Goal: Task Accomplishment & Management: Use online tool/utility

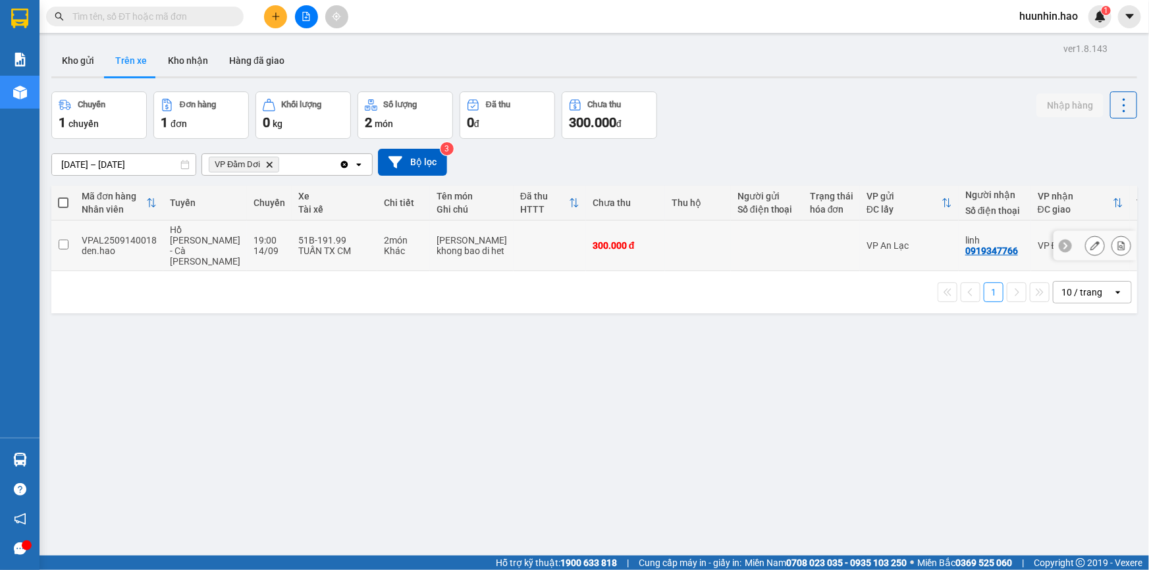
drag, startPoint x: 856, startPoint y: 257, endPoint x: 825, endPoint y: 253, distance: 31.2
click at [866, 251] on div "VP An Lạc" at bounding box center [909, 245] width 86 height 11
checkbox input "true"
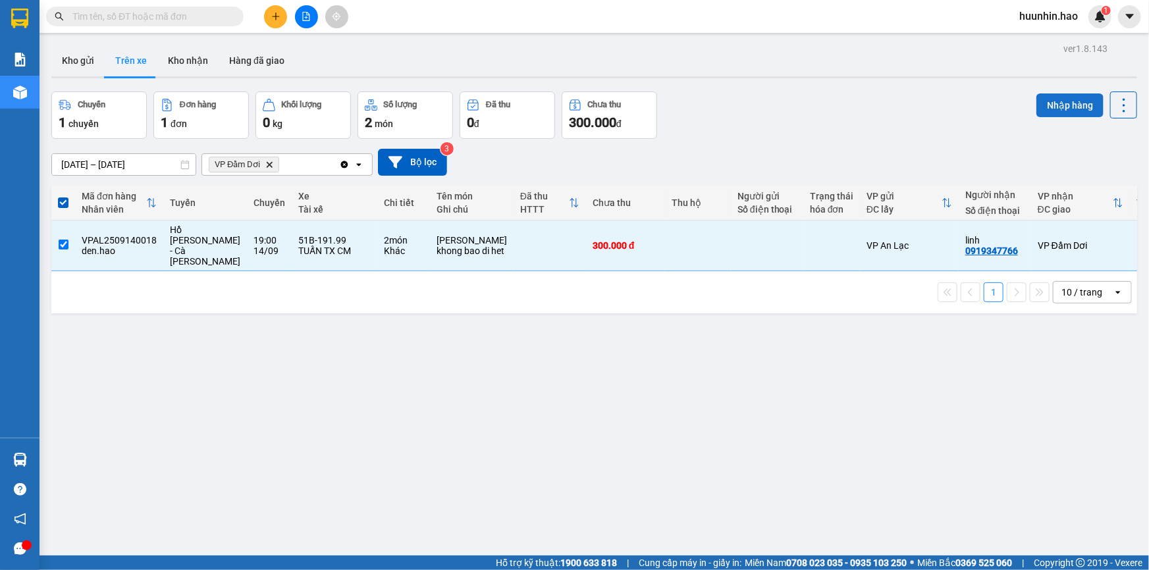
click at [1076, 108] on button "Nhập hàng" at bounding box center [1069, 105] width 67 height 24
click at [195, 65] on button "Kho nhận" at bounding box center [187, 61] width 61 height 32
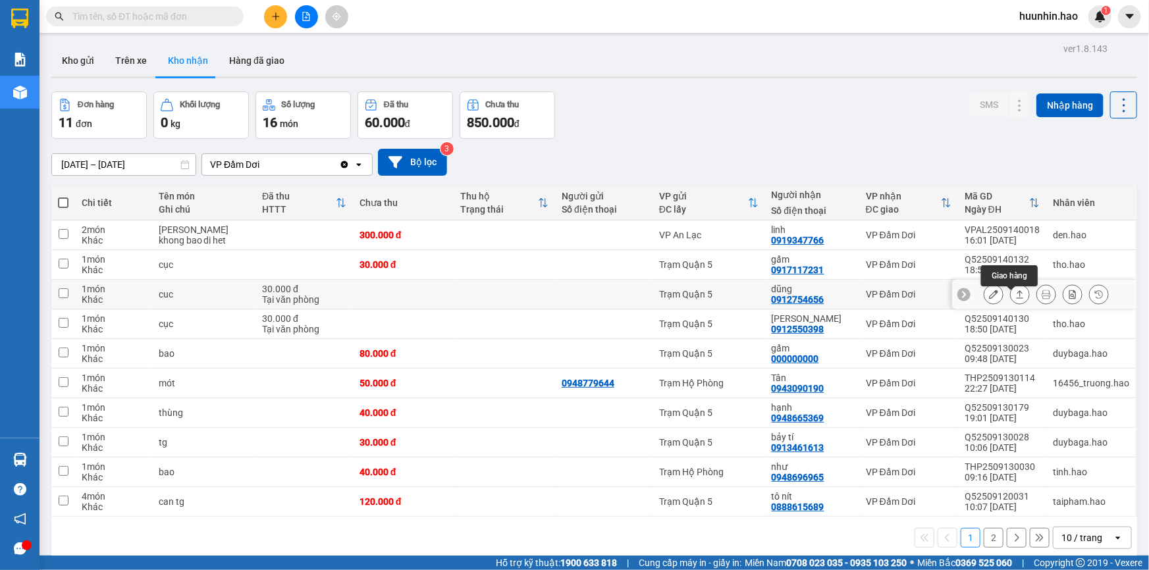
click at [1015, 299] on icon at bounding box center [1019, 294] width 9 height 9
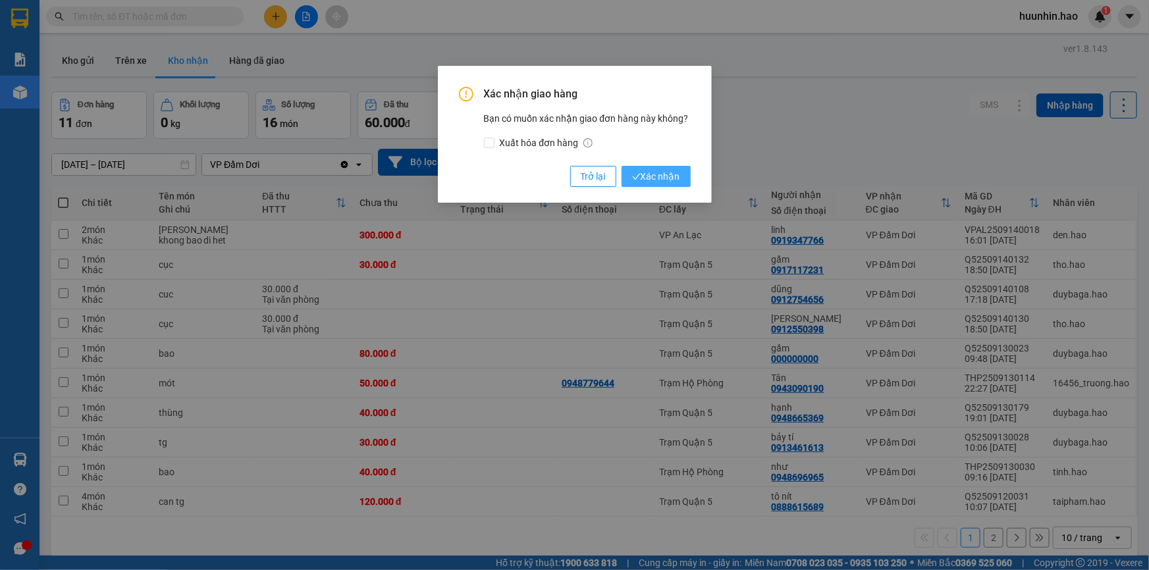
click at [685, 177] on button "Xác nhận" at bounding box center [655, 176] width 69 height 21
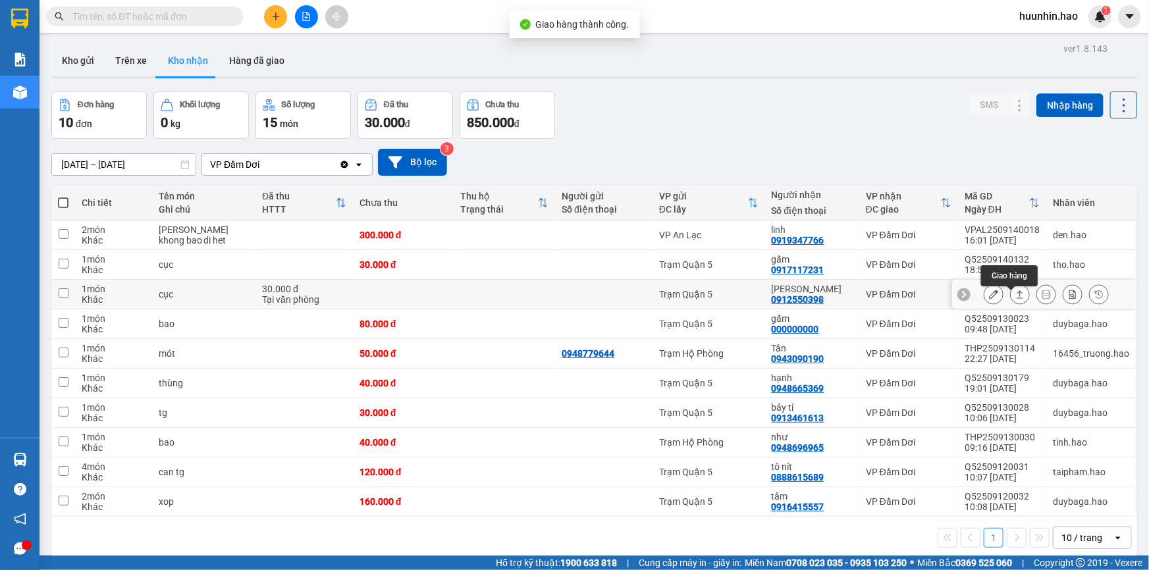
click at [1016, 296] on icon at bounding box center [1019, 294] width 7 height 8
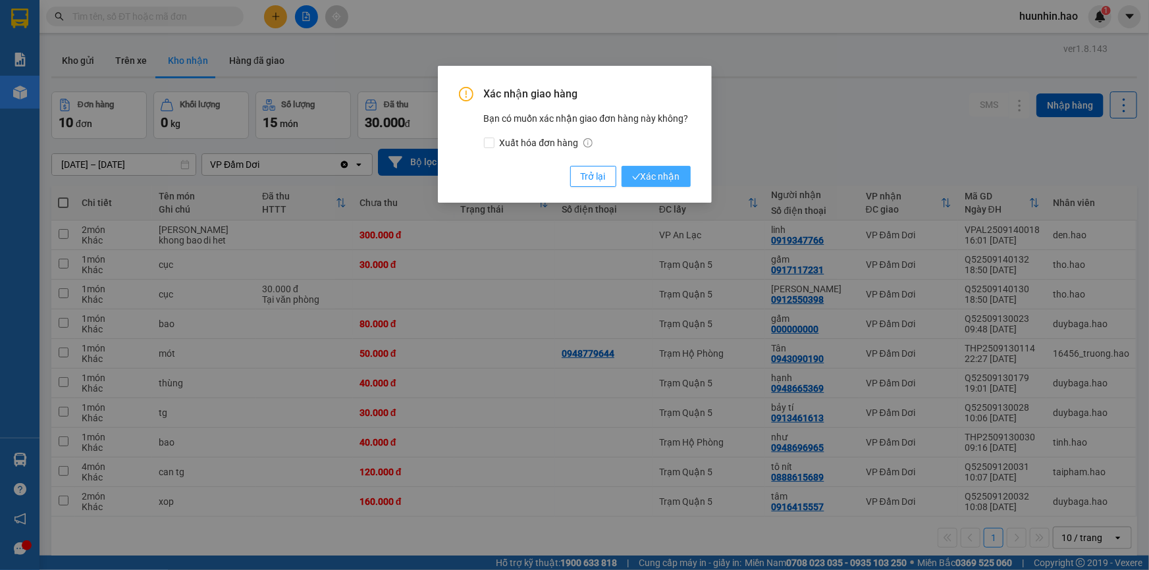
click at [642, 180] on span "Xác nhận" at bounding box center [656, 176] width 48 height 14
